Goal: Find contact information: Find contact information

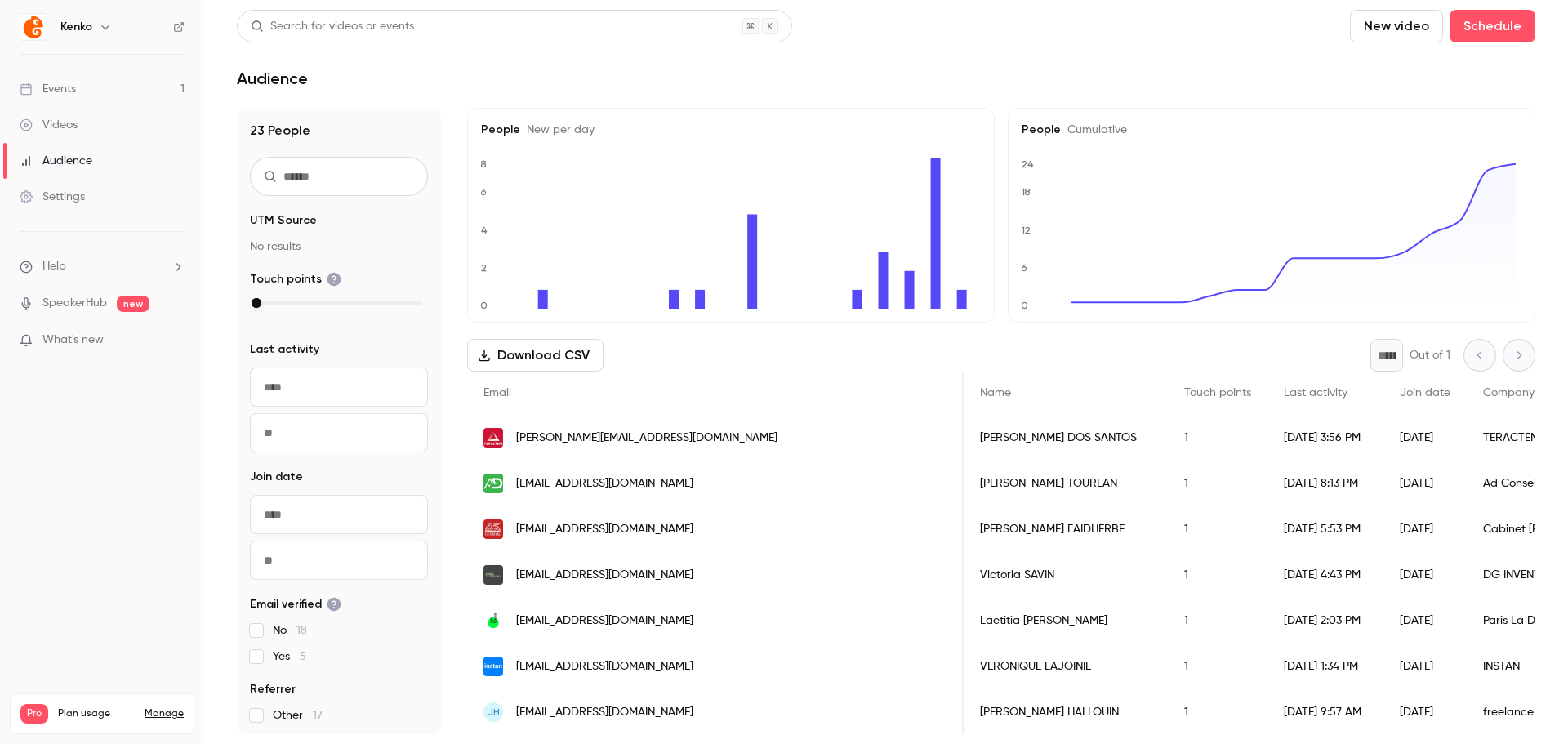
scroll to position [0, 85]
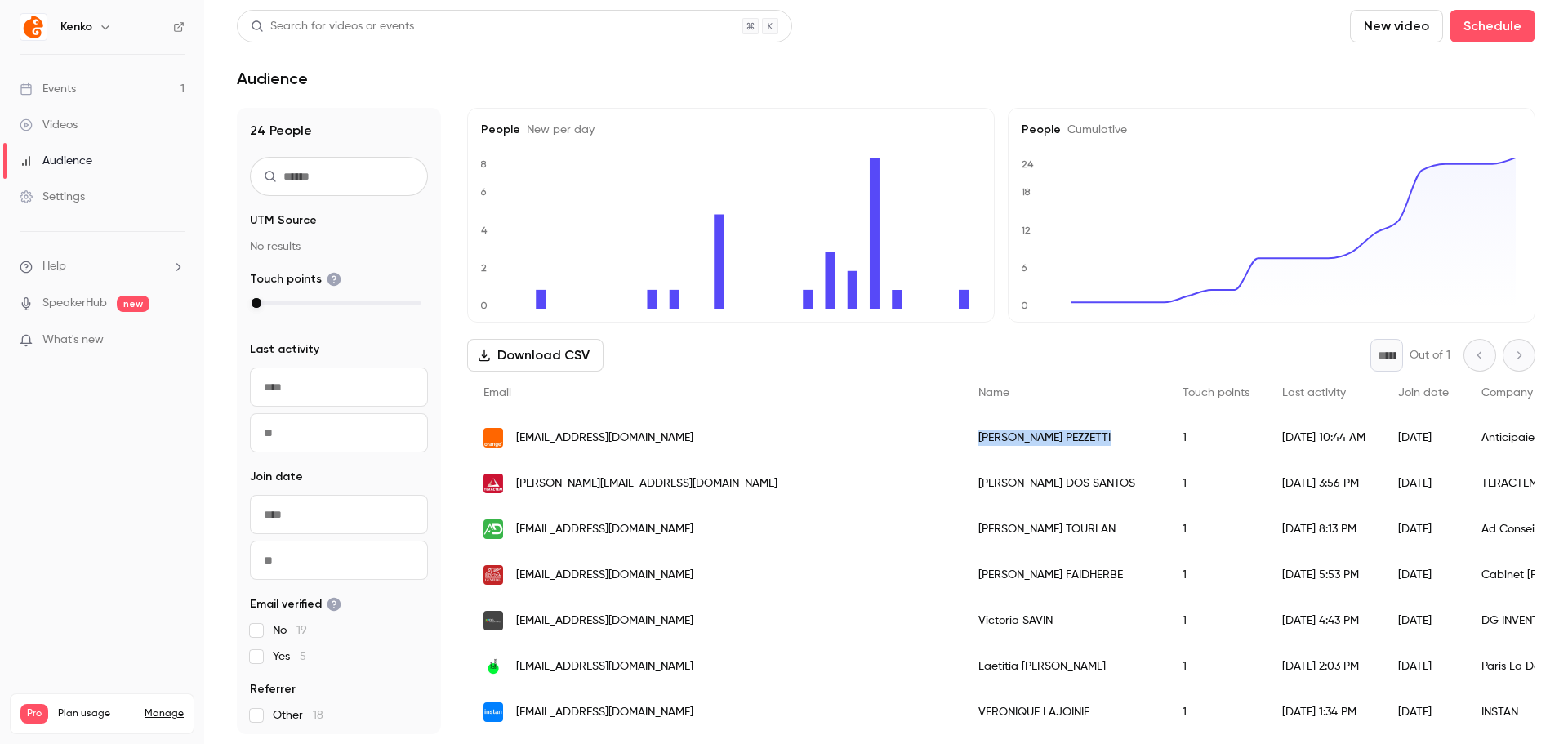
drag, startPoint x: 765, startPoint y: 444, endPoint x: 865, endPoint y: 446, distance: 100.0
click at [962, 446] on div "[PERSON_NAME]" at bounding box center [1063, 437] width 204 height 46
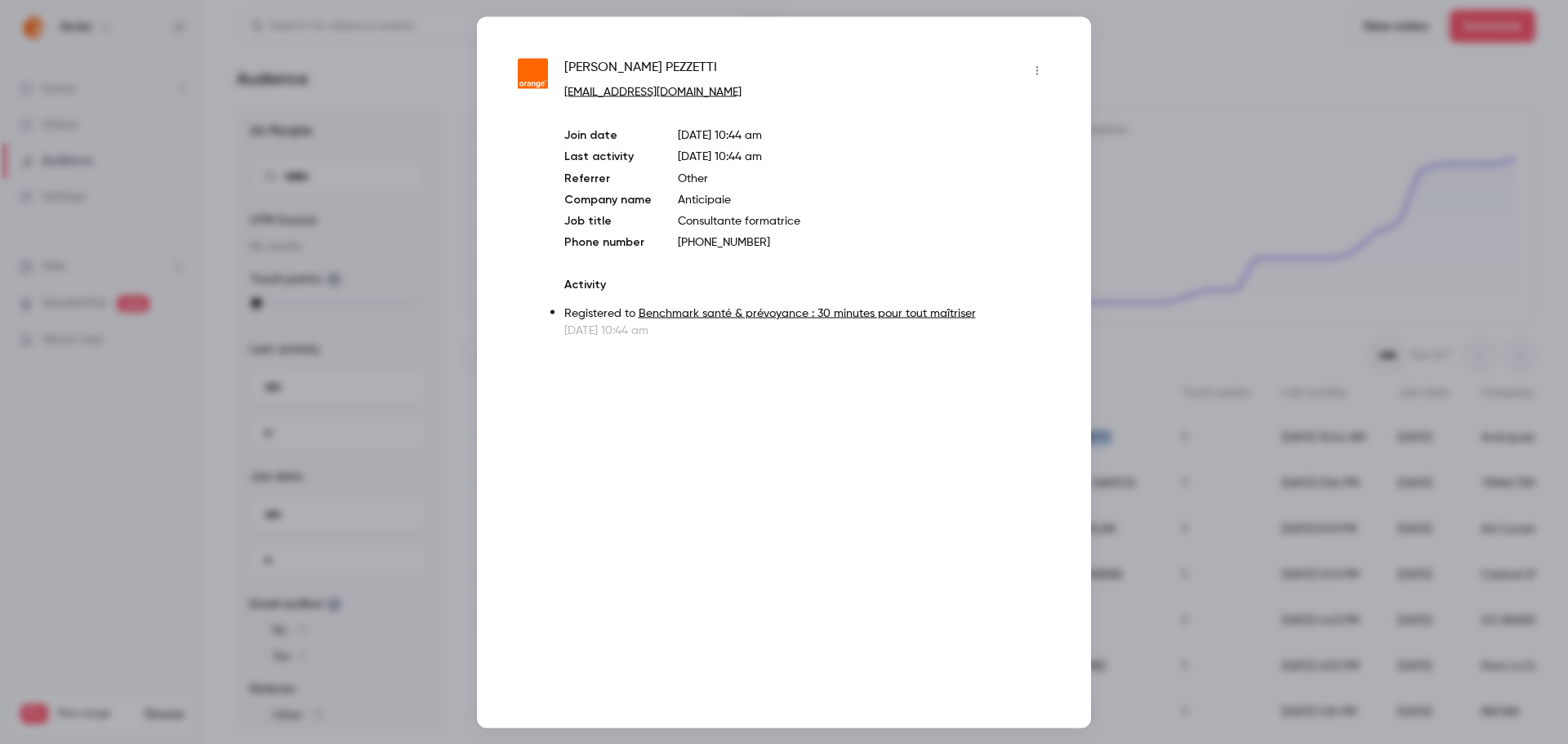
copy div "[PERSON_NAME]"
drag, startPoint x: 561, startPoint y: 71, endPoint x: 671, endPoint y: 79, distance: 110.3
click at [671, 79] on div "[PERSON_NAME] [EMAIL_ADDRESS][DOMAIN_NAME] Join date [DATE] 10:44 am Last activ…" at bounding box center [784, 198] width 532 height 281
copy span "[PERSON_NAME]"
click at [1300, 171] on div at bounding box center [784, 372] width 1568 height 744
